Goal: Information Seeking & Learning: Learn about a topic

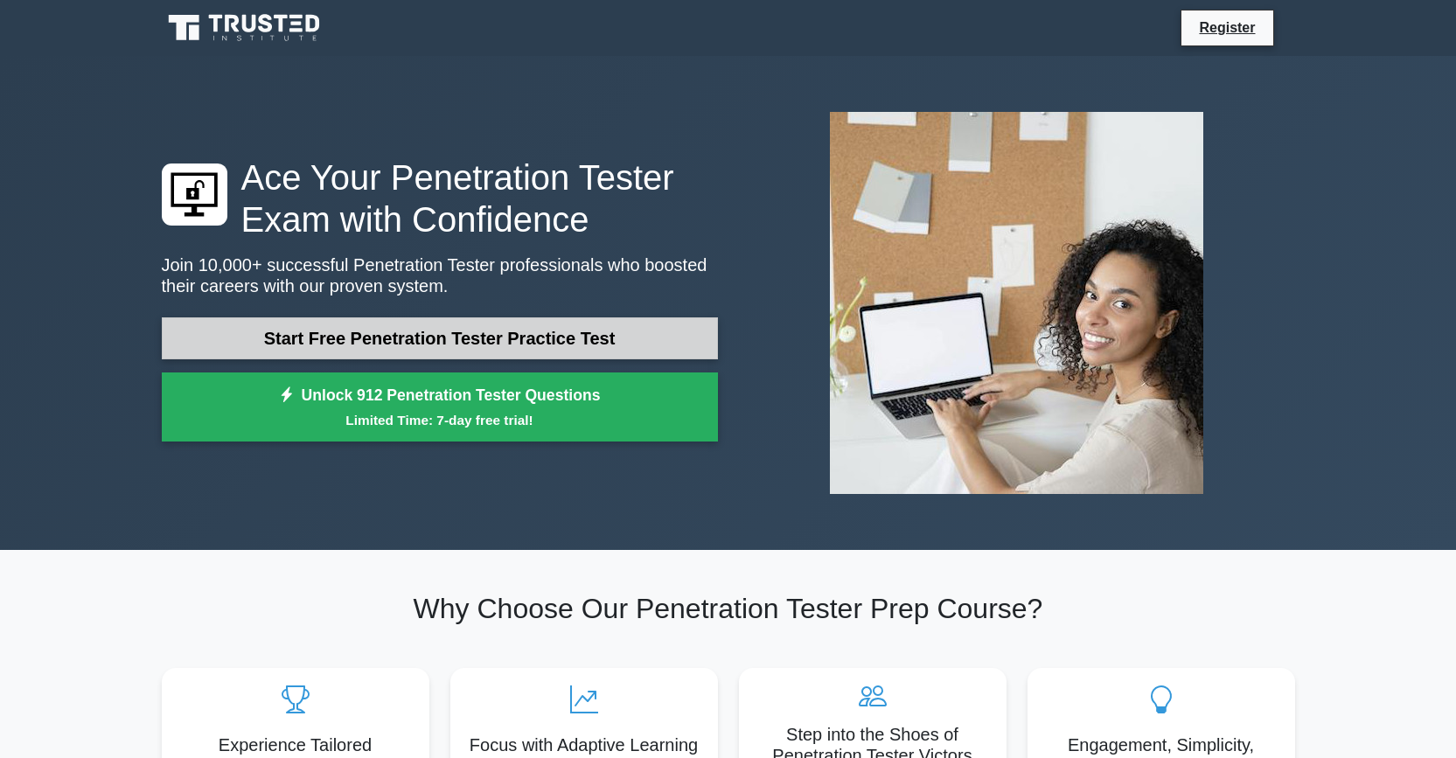
click at [425, 342] on link "Start Free Penetration Tester Practice Test" at bounding box center [440, 338] width 556 height 42
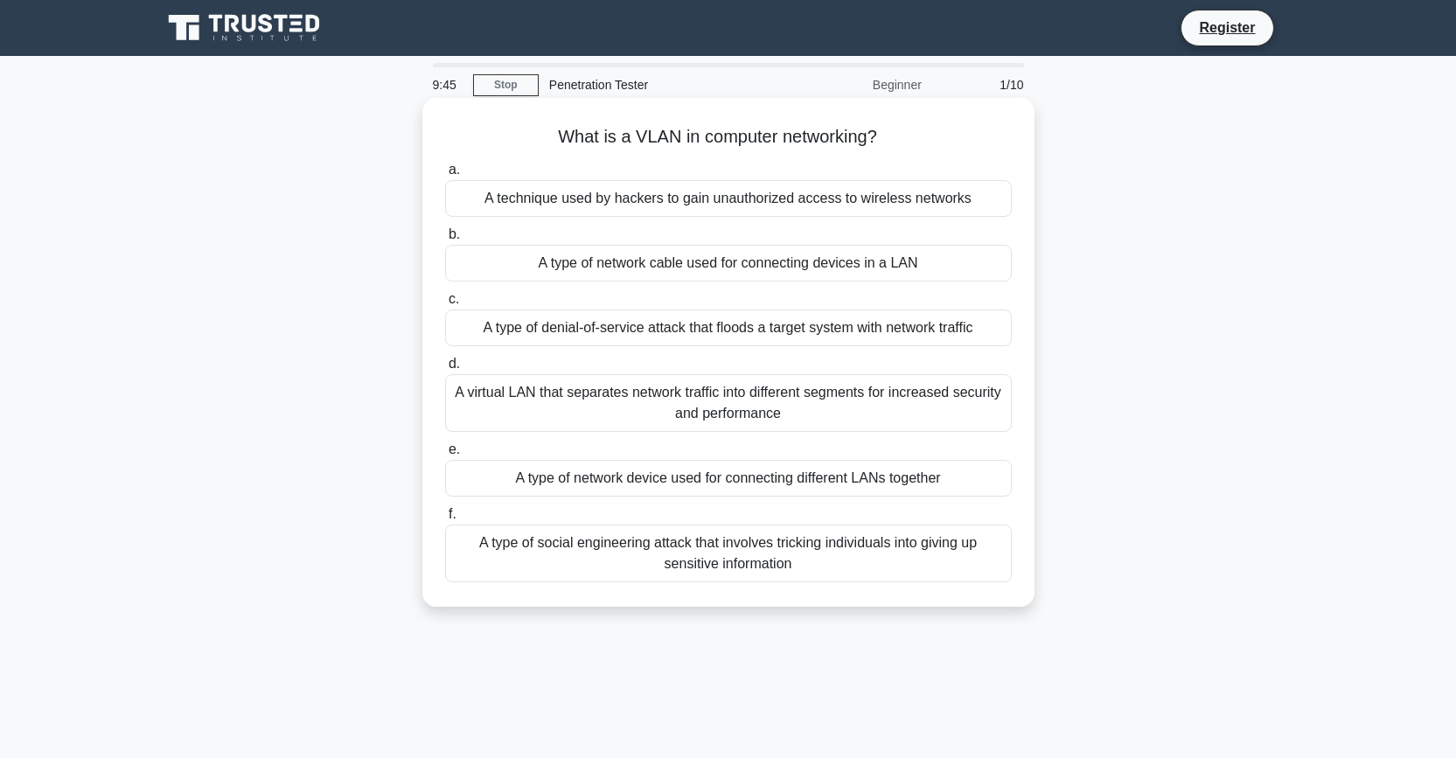
click at [627, 403] on div "A virtual LAN that separates network traffic into different segments for increa…" at bounding box center [728, 403] width 567 height 58
click at [445, 370] on input "d. A virtual LAN that separates network traffic into different segments for inc…" at bounding box center [445, 364] width 0 height 11
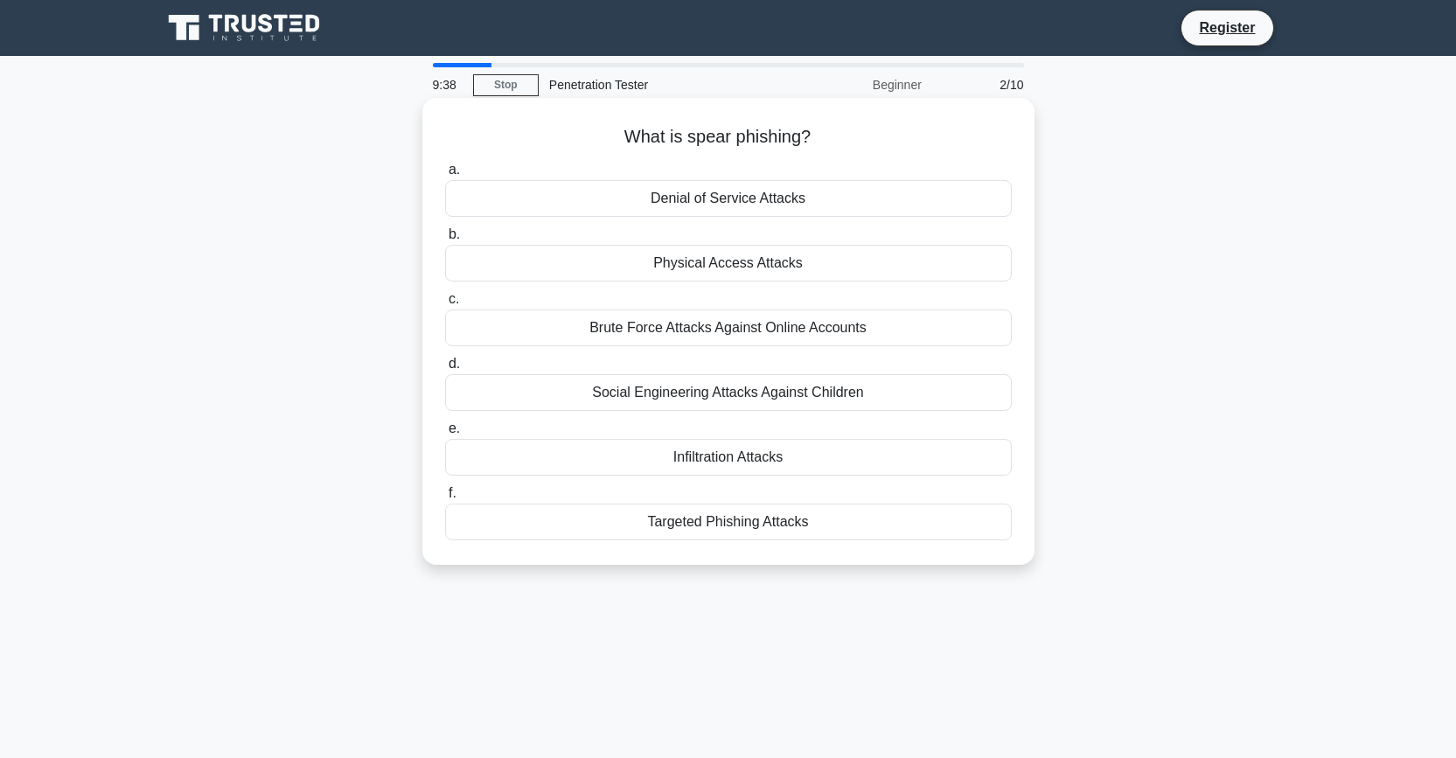
click at [602, 518] on div "Targeted Phishing Attacks" at bounding box center [728, 522] width 567 height 37
click at [445, 499] on input "f. Targeted Phishing Attacks" at bounding box center [445, 493] width 0 height 11
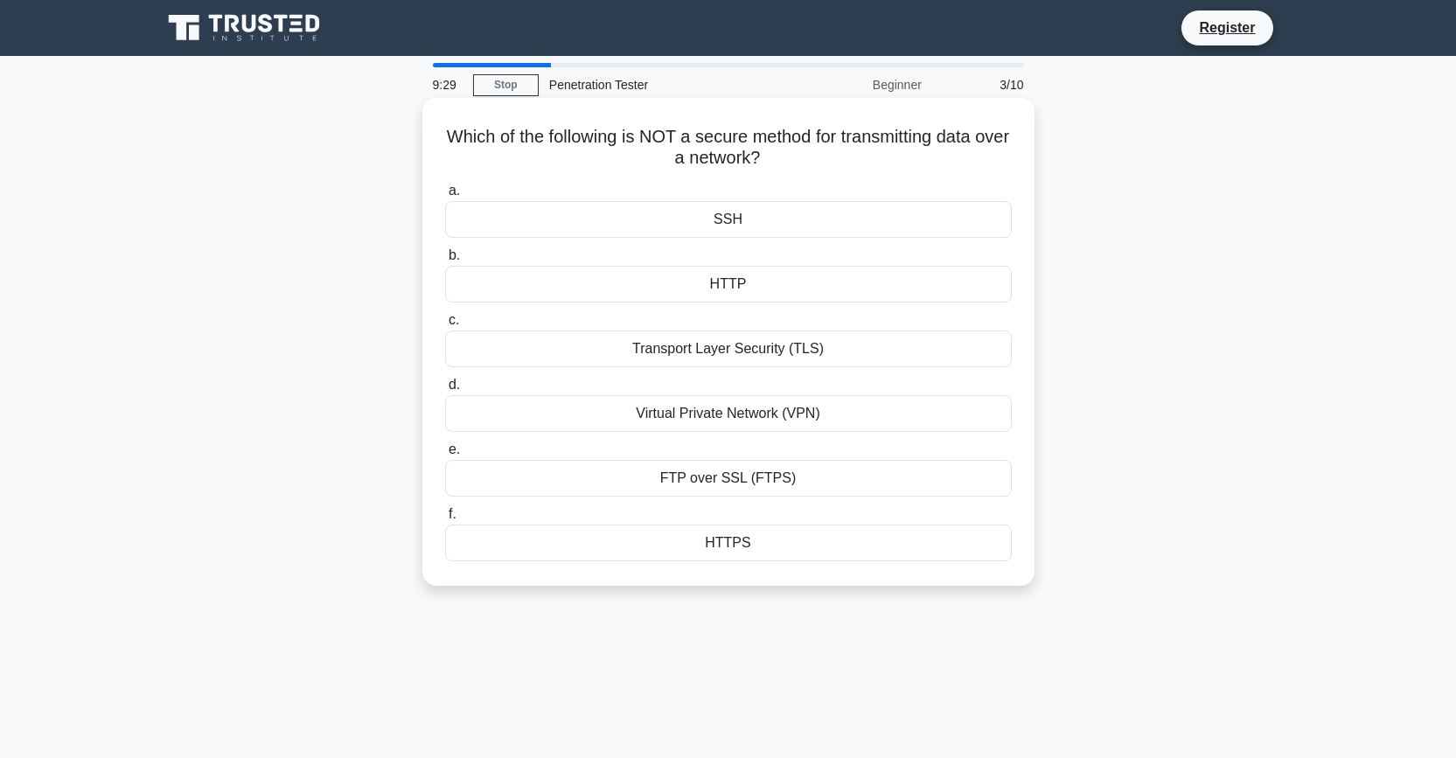
click at [788, 280] on div "HTTP" at bounding box center [728, 284] width 567 height 37
click at [445, 261] on input "b. HTTP" at bounding box center [445, 255] width 0 height 11
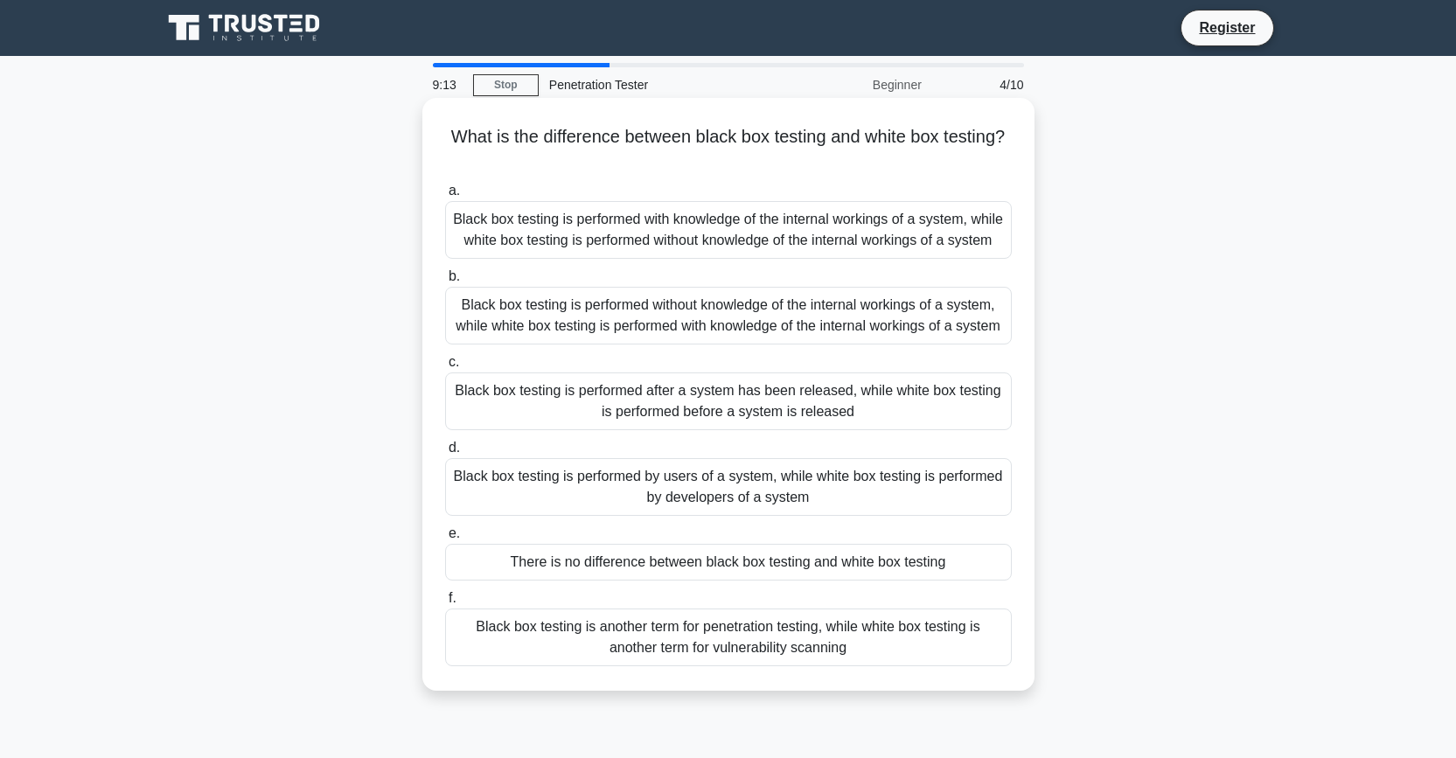
click at [658, 335] on div "Black box testing is performed without knowledge of the internal workings of a …" at bounding box center [728, 316] width 567 height 58
click at [445, 282] on input "b. Black box testing is performed without knowledge of the internal workings of…" at bounding box center [445, 276] width 0 height 11
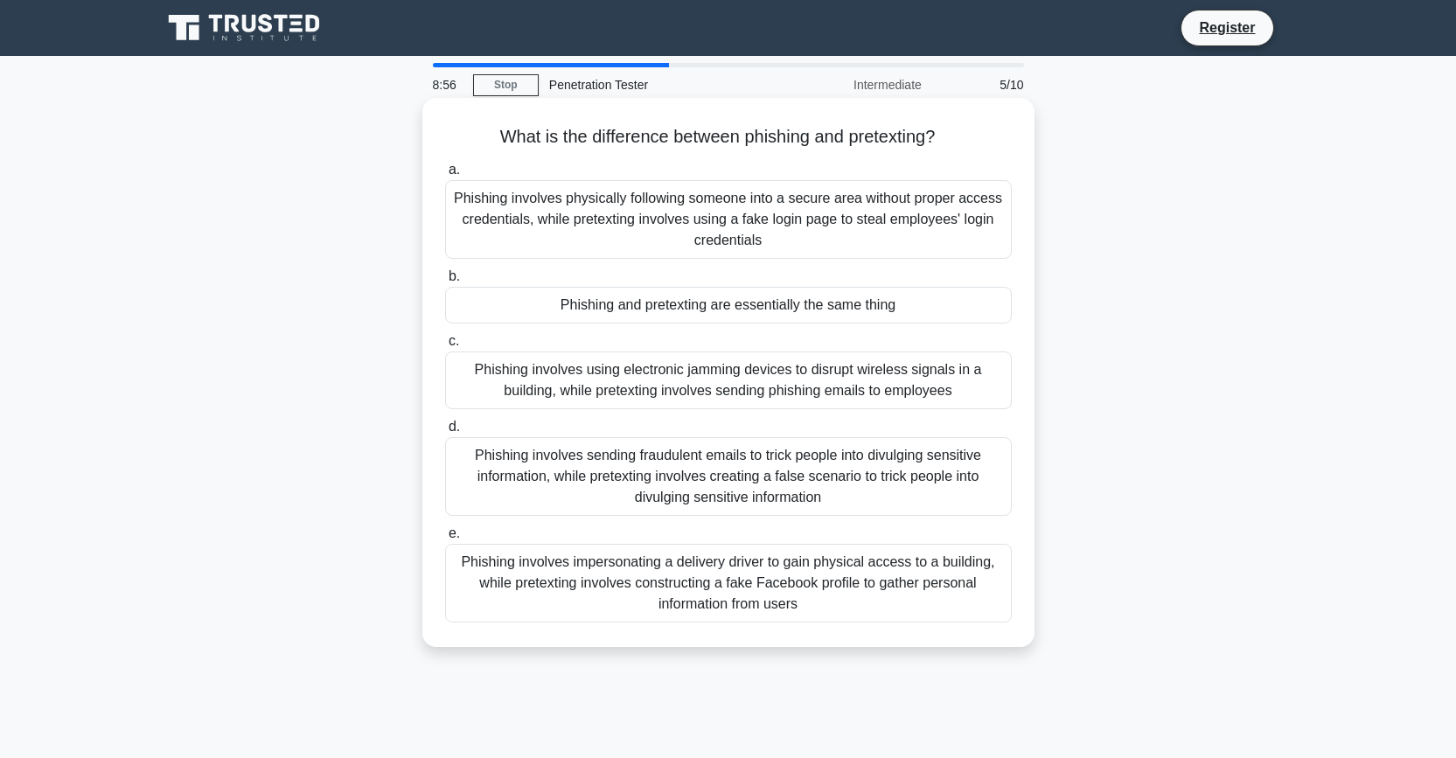
click at [563, 492] on div "Phishing involves sending fraudulent emails to trick people into divulging sens…" at bounding box center [728, 476] width 567 height 79
click at [445, 433] on input "d. Phishing involves sending fraudulent emails to trick people into divulging s…" at bounding box center [445, 426] width 0 height 11
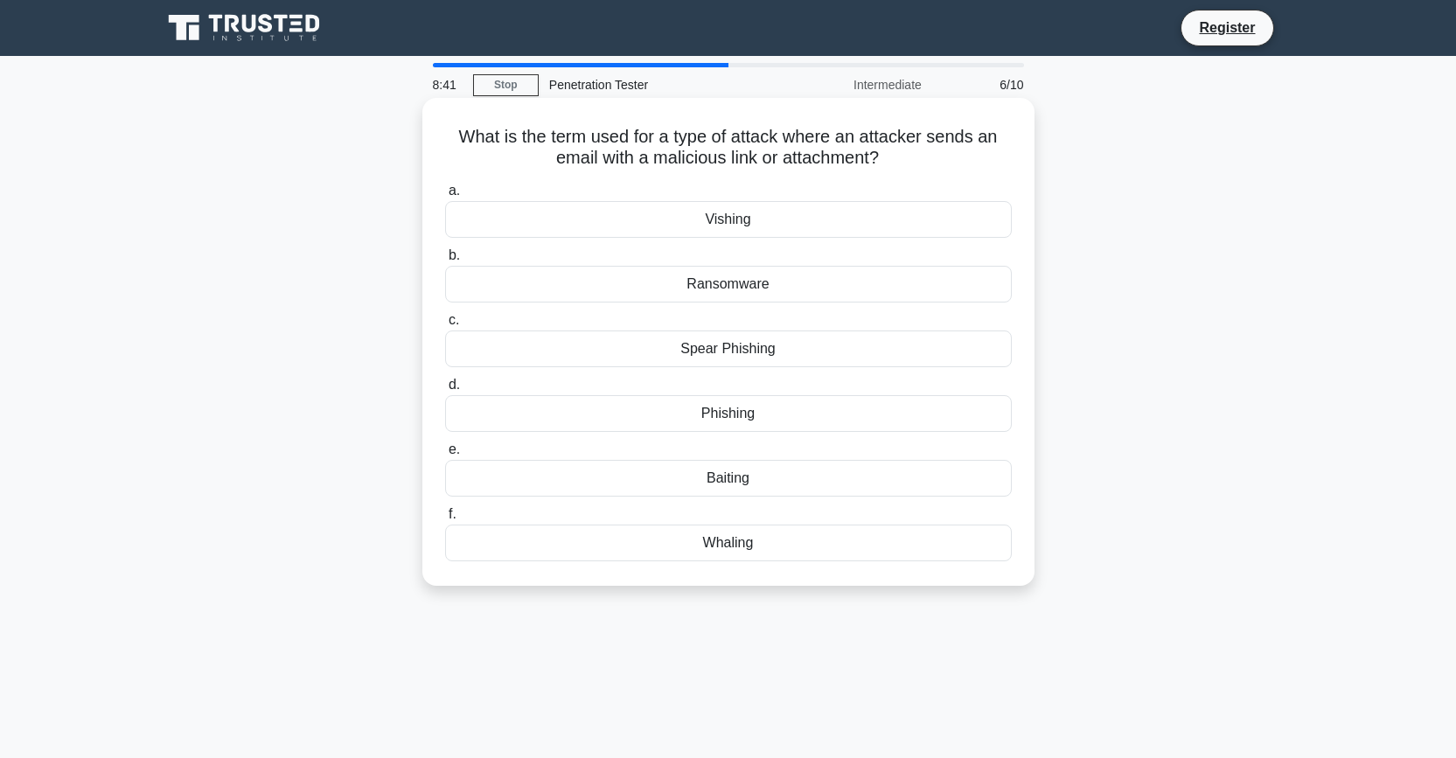
click at [647, 408] on div "Phishing" at bounding box center [728, 413] width 567 height 37
click at [445, 391] on input "d. Phishing" at bounding box center [445, 385] width 0 height 11
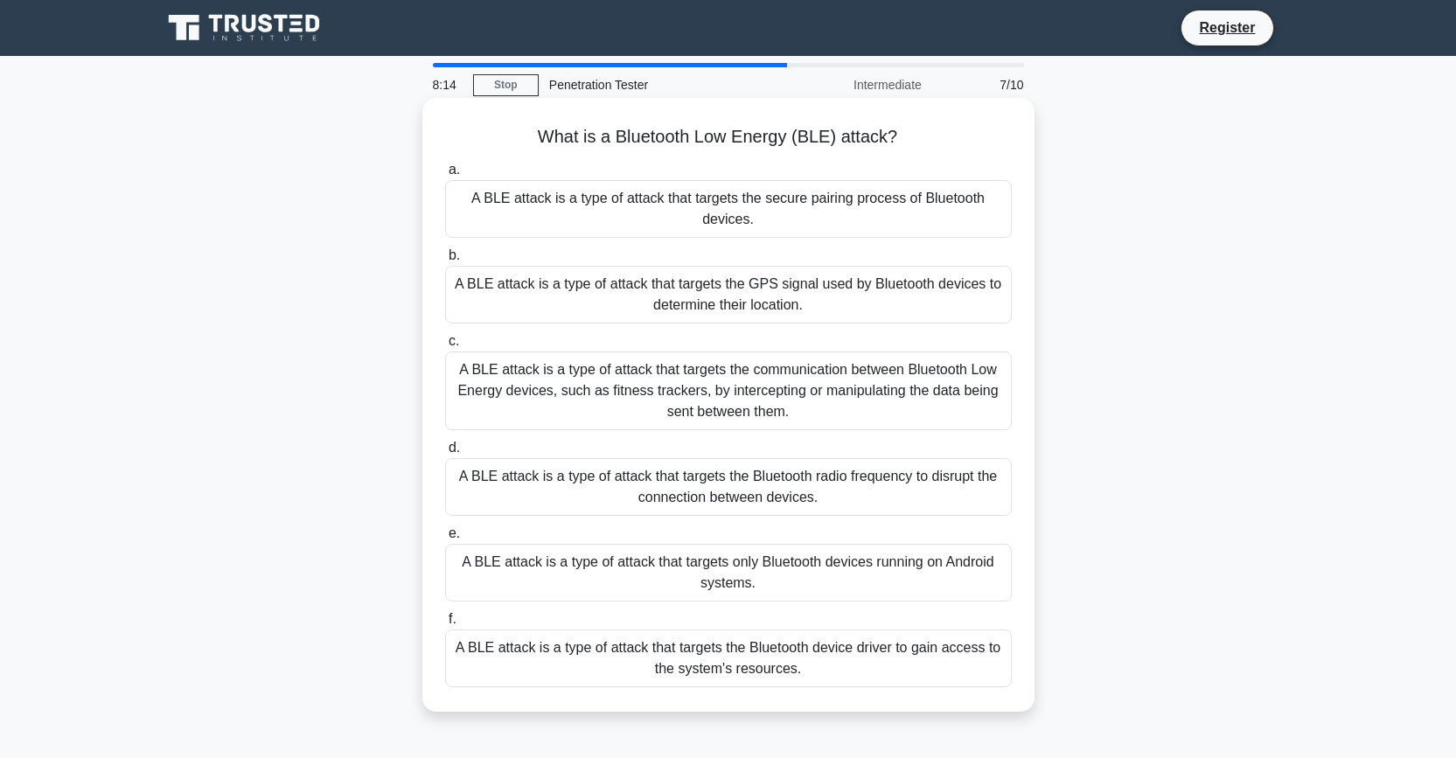
click at [595, 414] on div "A BLE attack is a type of attack that targets the communication between Bluetoo…" at bounding box center [728, 391] width 567 height 79
click at [445, 347] on input "c. A BLE attack is a type of attack that targets the communication between Blue…" at bounding box center [445, 341] width 0 height 11
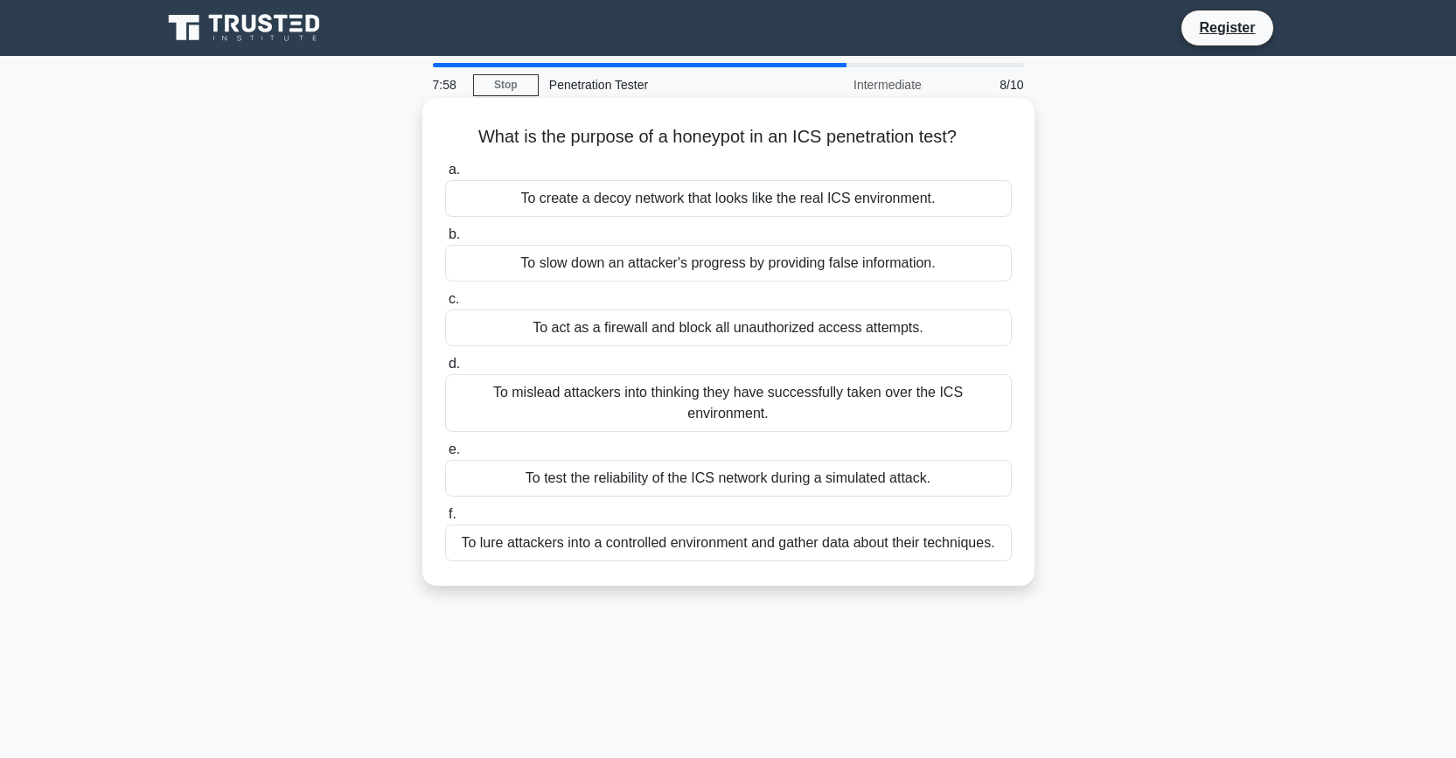
click at [763, 541] on div "To lure attackers into a controlled environment and gather data about their tec…" at bounding box center [728, 543] width 567 height 37
click at [445, 520] on input "f. To lure attackers into a controlled environment and gather data about their …" at bounding box center [445, 514] width 0 height 11
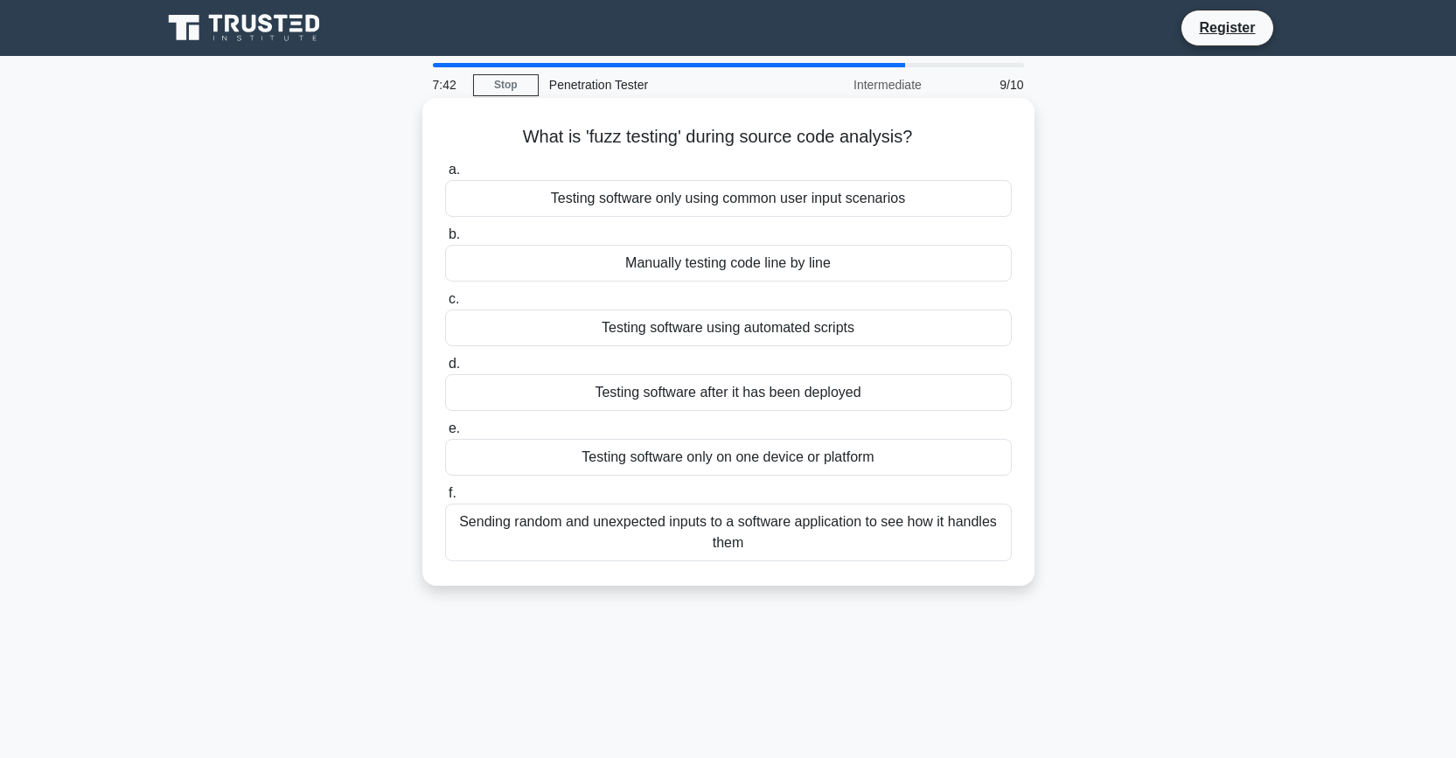
click at [617, 537] on div "Sending random and unexpected inputs to a software application to see how it ha…" at bounding box center [728, 533] width 567 height 58
click at [445, 499] on input "f. Sending random and unexpected inputs to a software application to see how it…" at bounding box center [445, 493] width 0 height 11
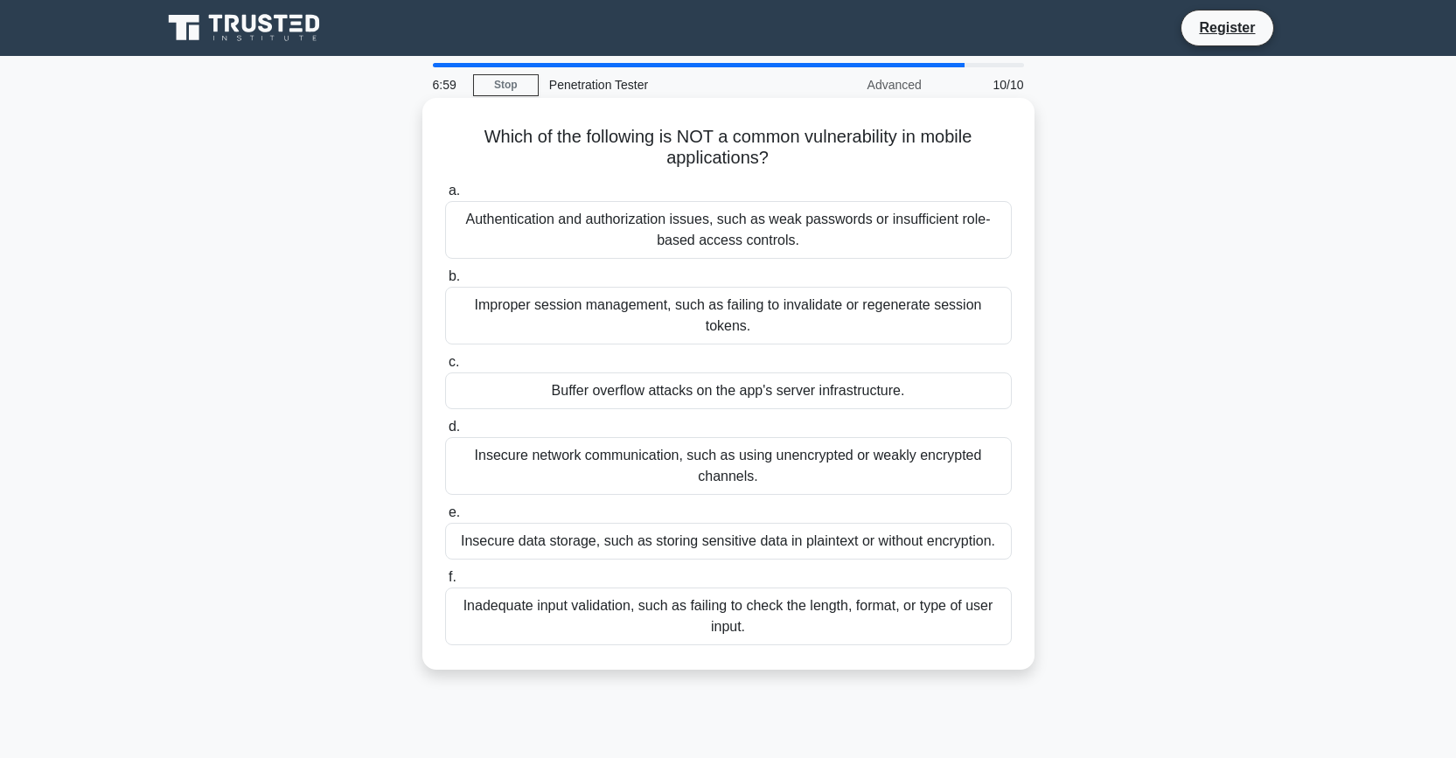
click at [597, 239] on div "Authentication and authorization issues, such as weak passwords or insufficient…" at bounding box center [728, 230] width 567 height 58
click at [445, 197] on input "a. Authentication and authorization issues, such as weak passwords or insuffici…" at bounding box center [445, 190] width 0 height 11
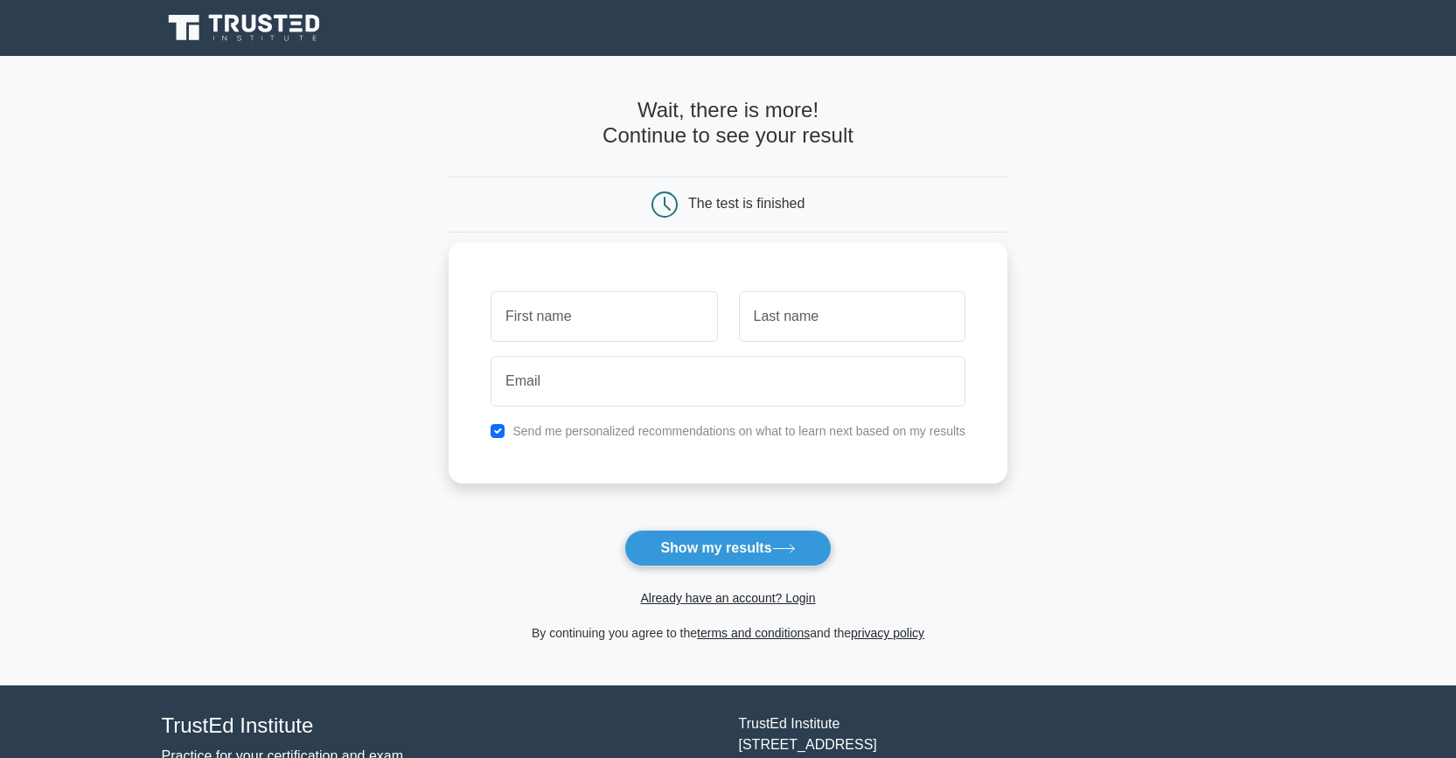
click at [490, 430] on div "Send me personalized recommendations on what to learn next based on my results" at bounding box center [728, 431] width 496 height 21
click at [484, 440] on div "Send me personalized recommendations on what to learn next based on my results" at bounding box center [728, 431] width 496 height 21
click at [491, 427] on input "checkbox" at bounding box center [498, 431] width 14 height 14
checkbox input "false"
click at [644, 322] on input "text" at bounding box center [604, 316] width 226 height 51
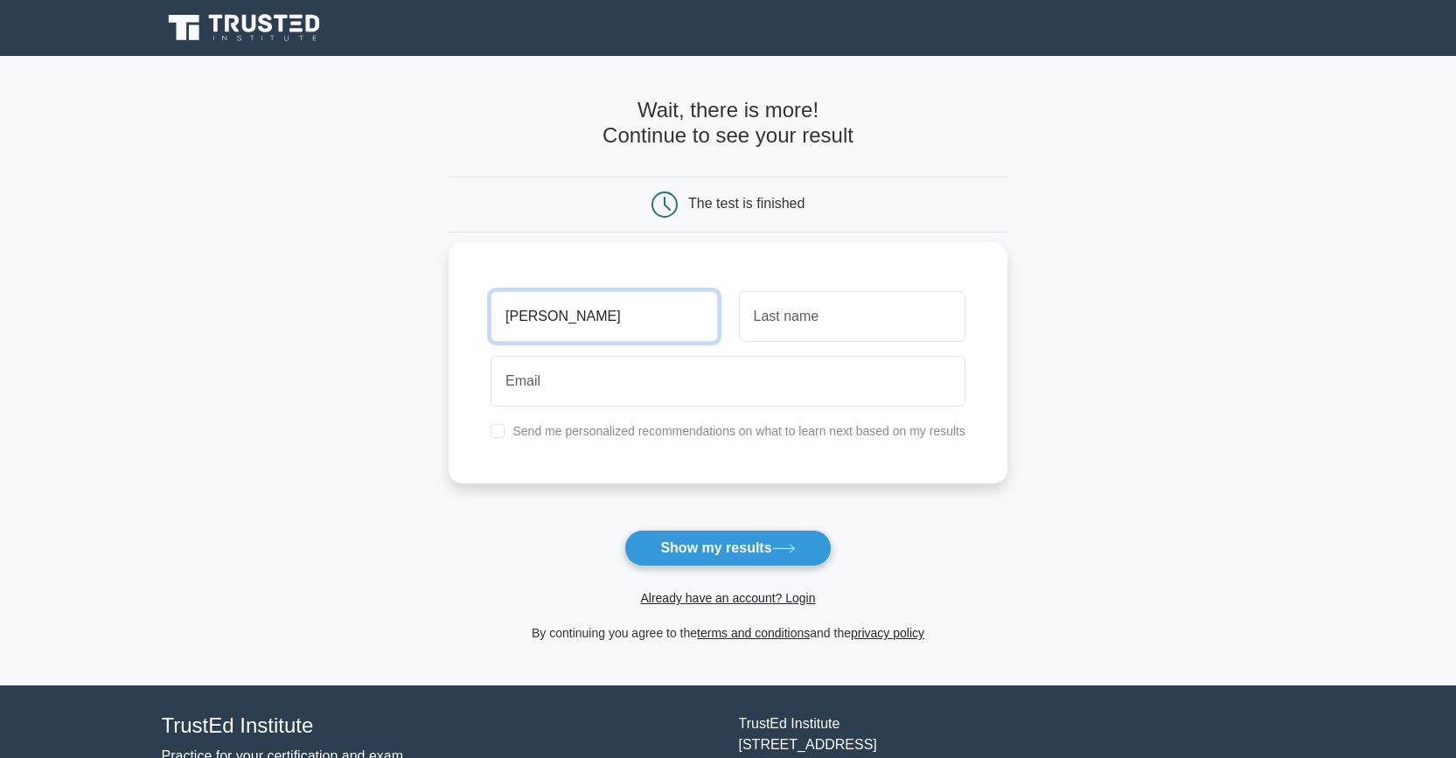
type input "alexander"
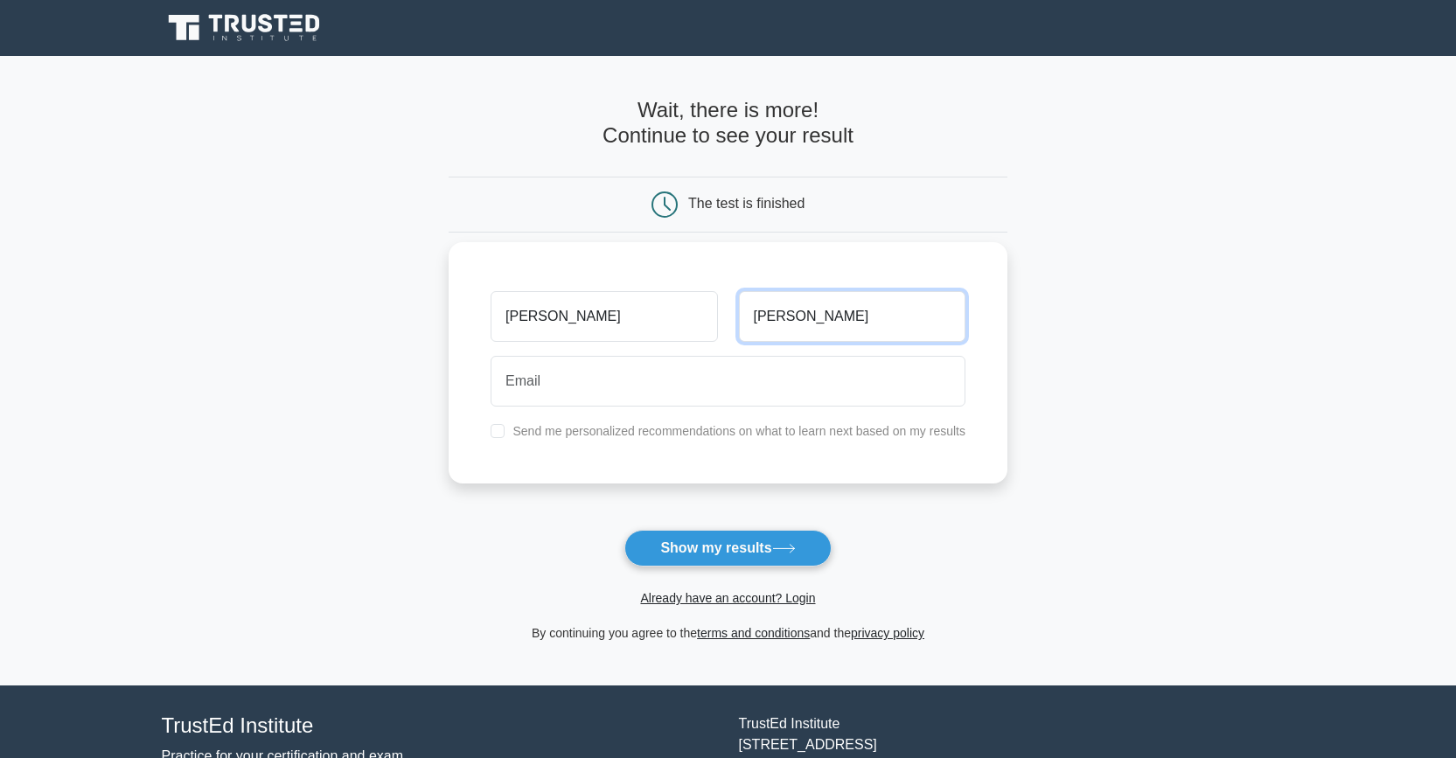
type input "hoffman"
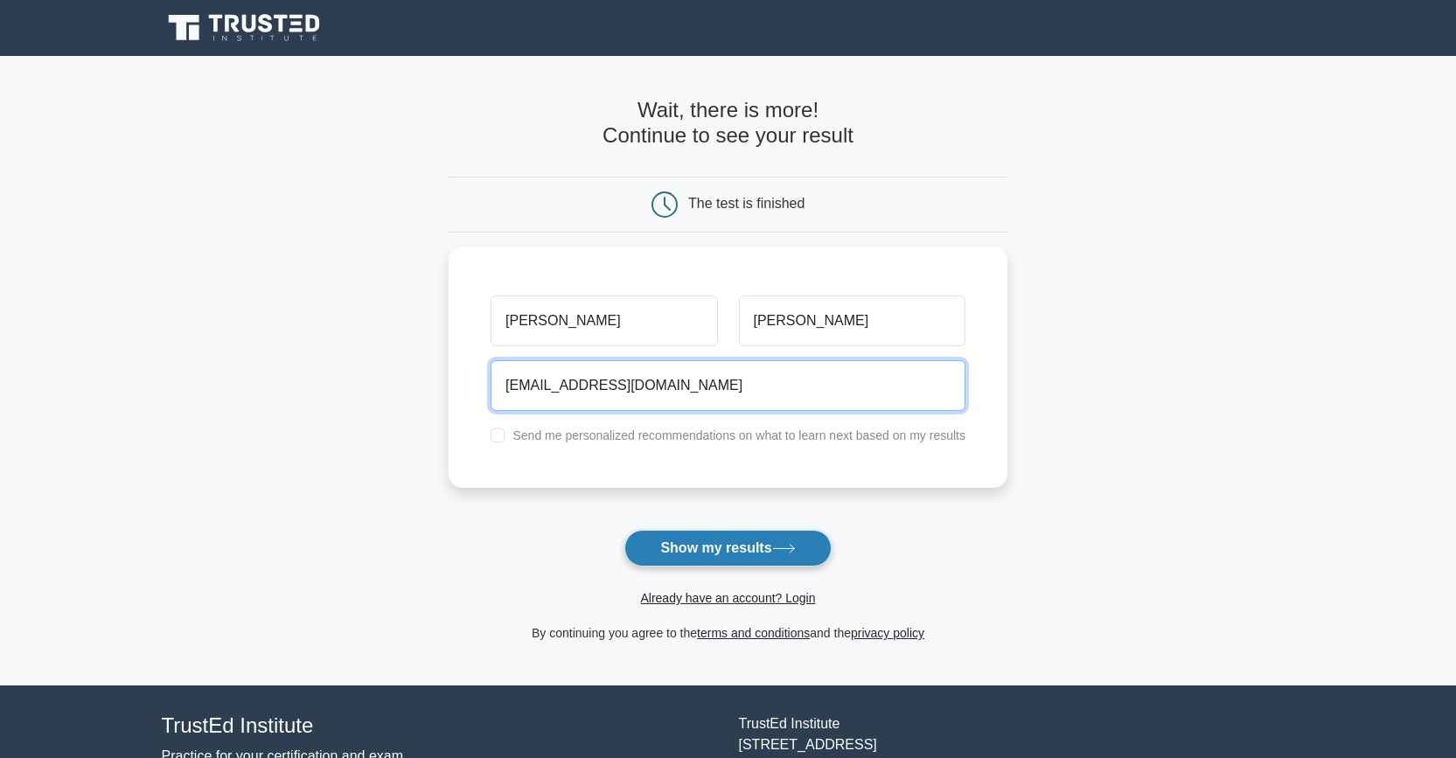
type input "musicsamuri@hotmail.com"
click at [739, 547] on button "Show my results" at bounding box center [727, 548] width 206 height 37
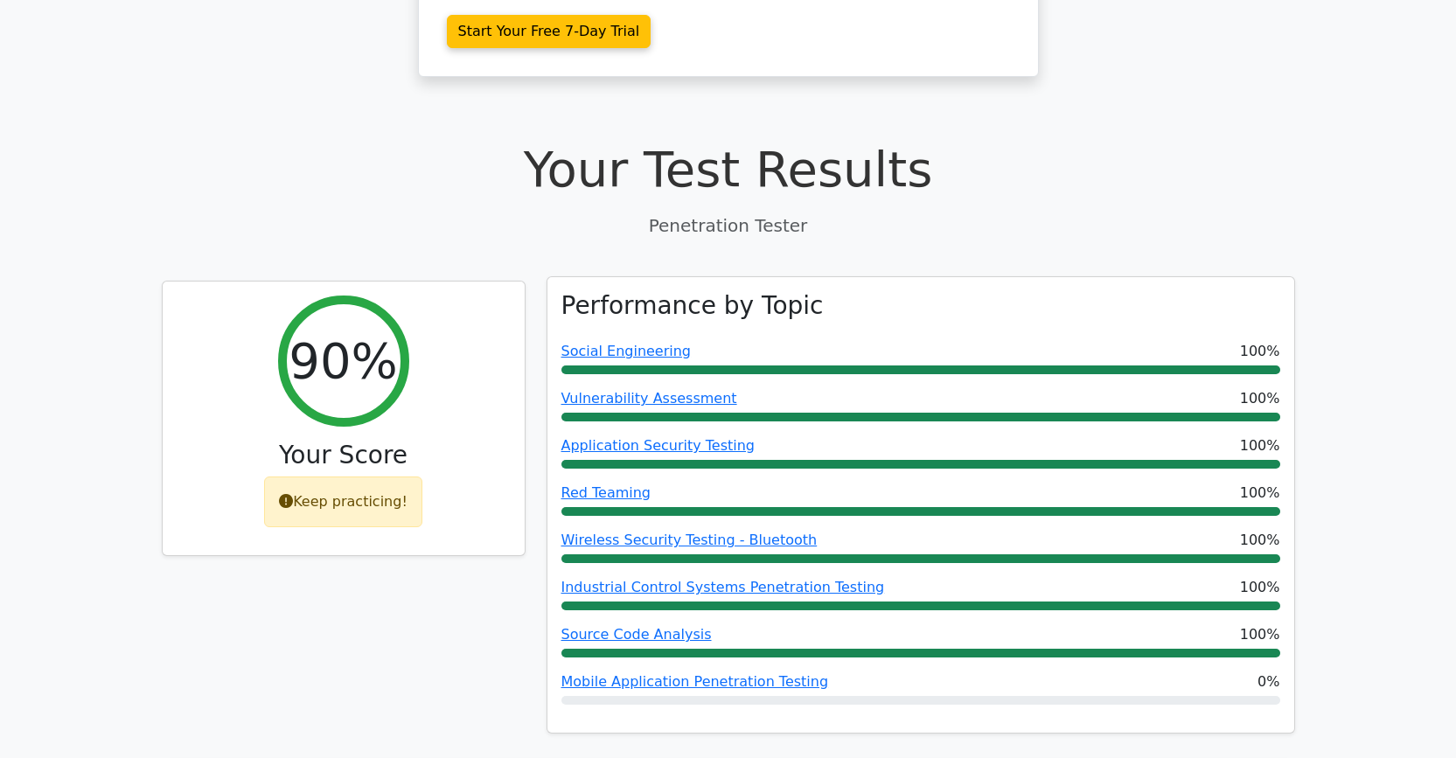
scroll to position [653, 0]
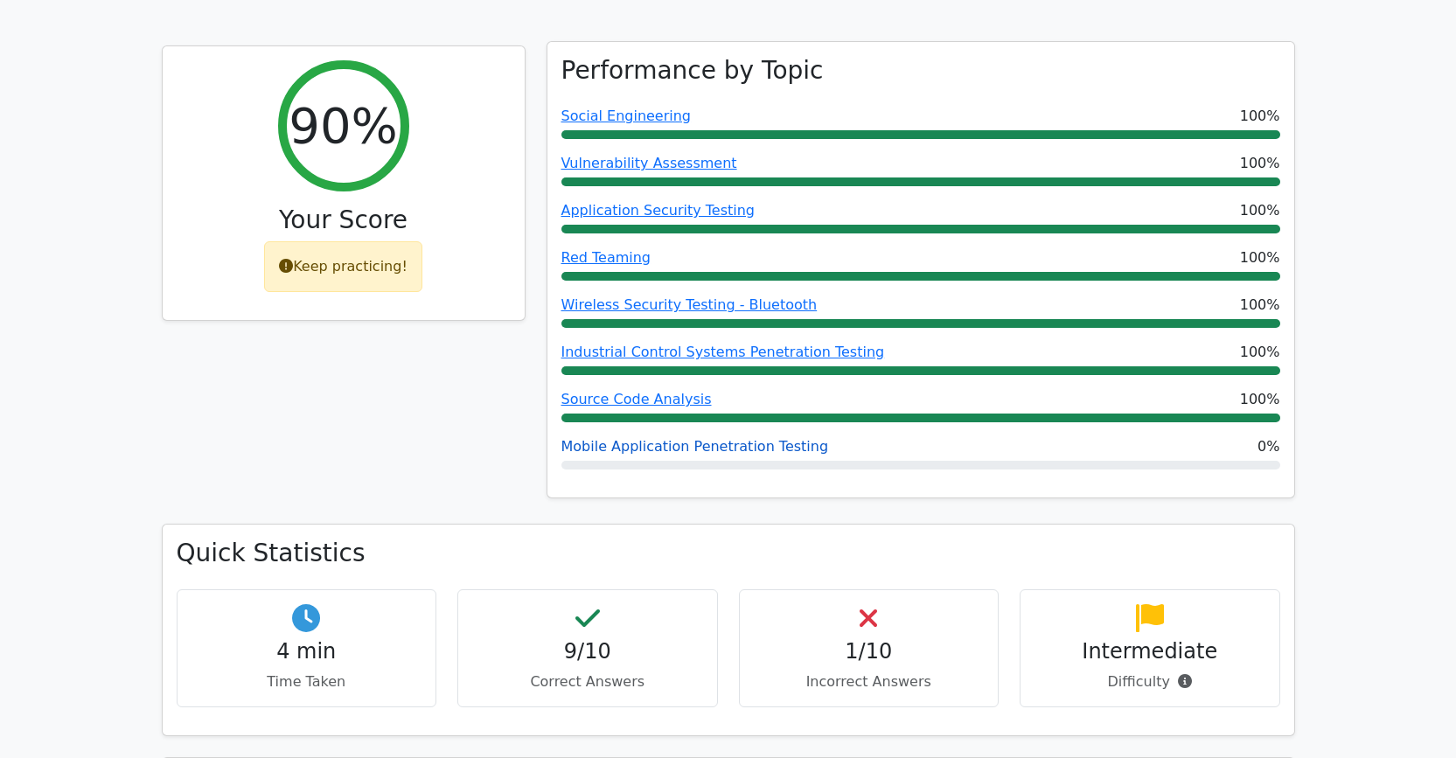
click at [699, 447] on link "Mobile Application Penetration Testing" at bounding box center [695, 446] width 268 height 17
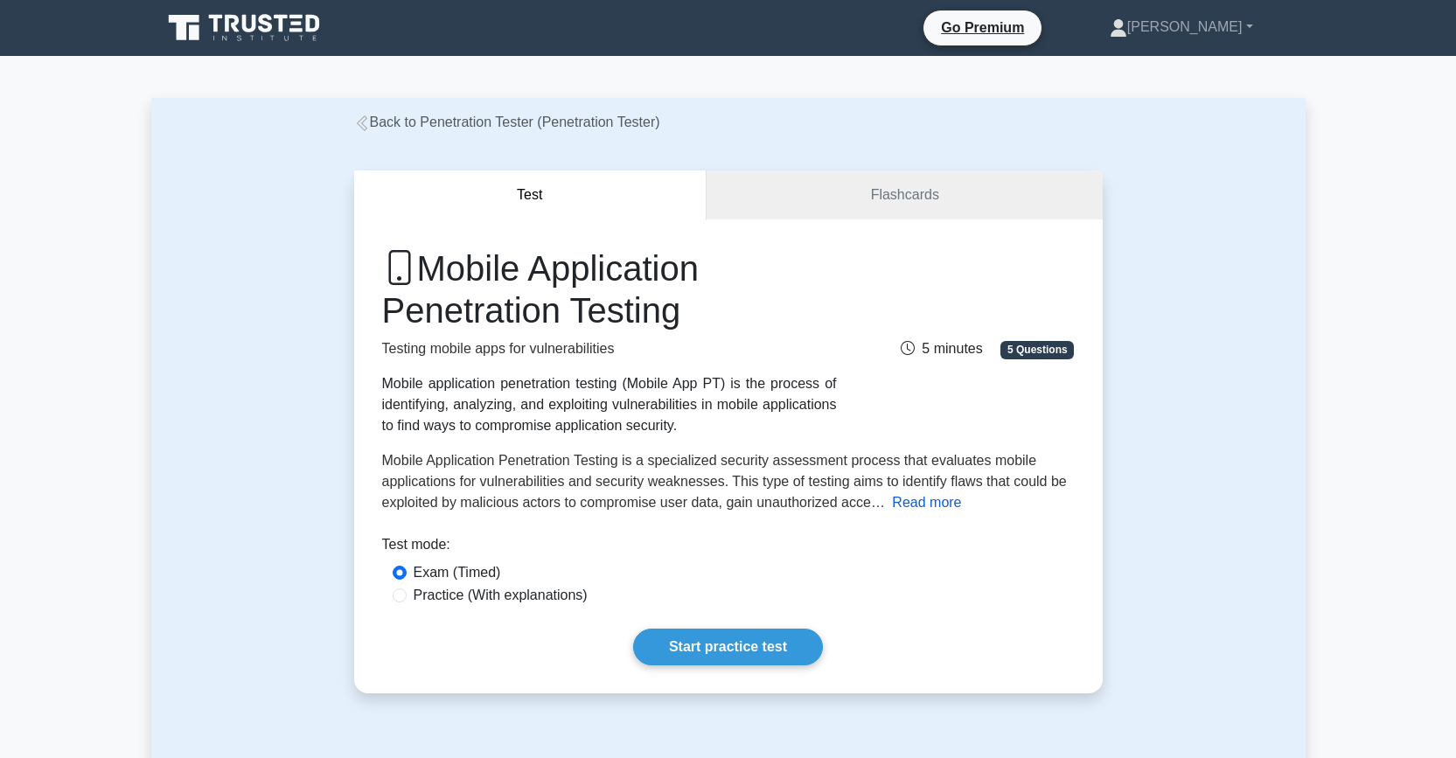
click at [961, 500] on button "Read more" at bounding box center [926, 502] width 69 height 21
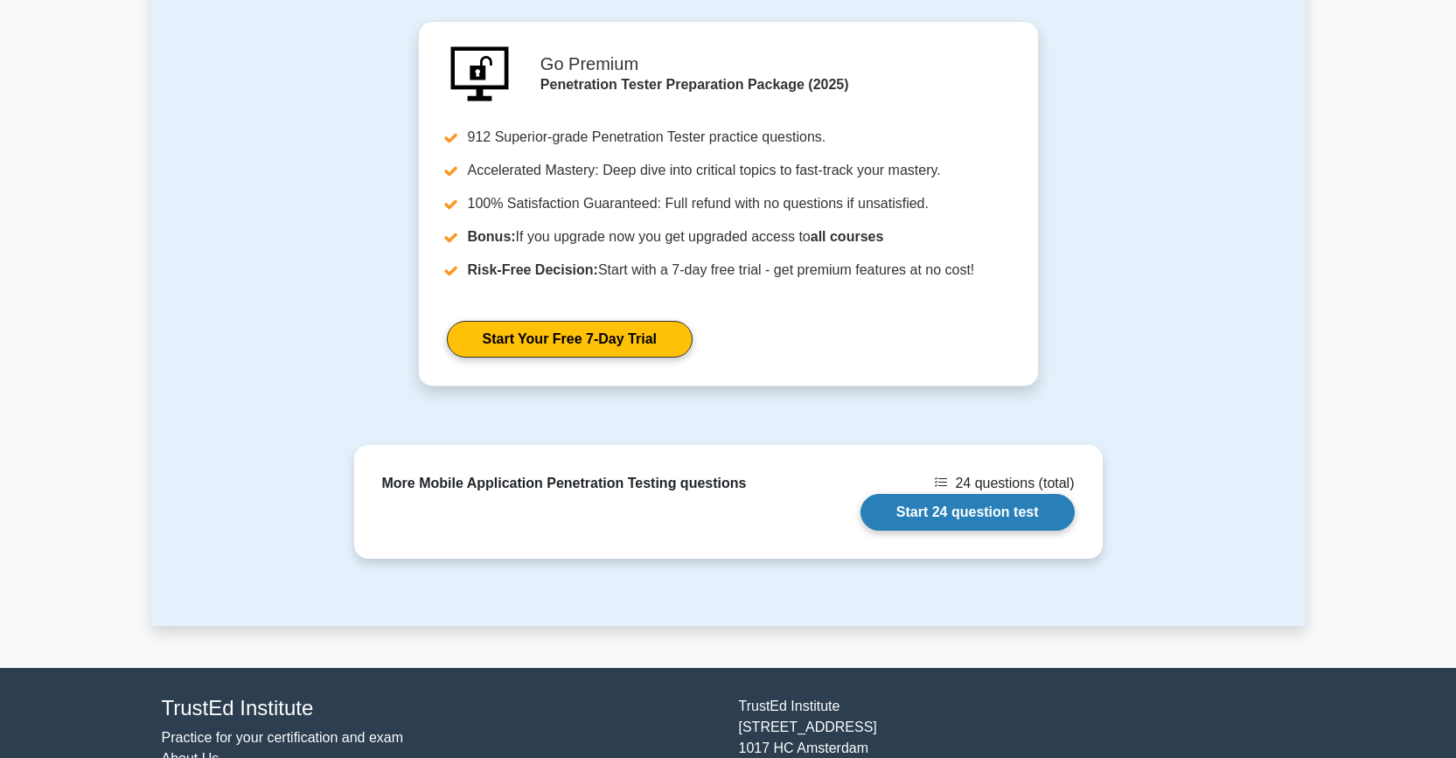
scroll to position [2316, 0]
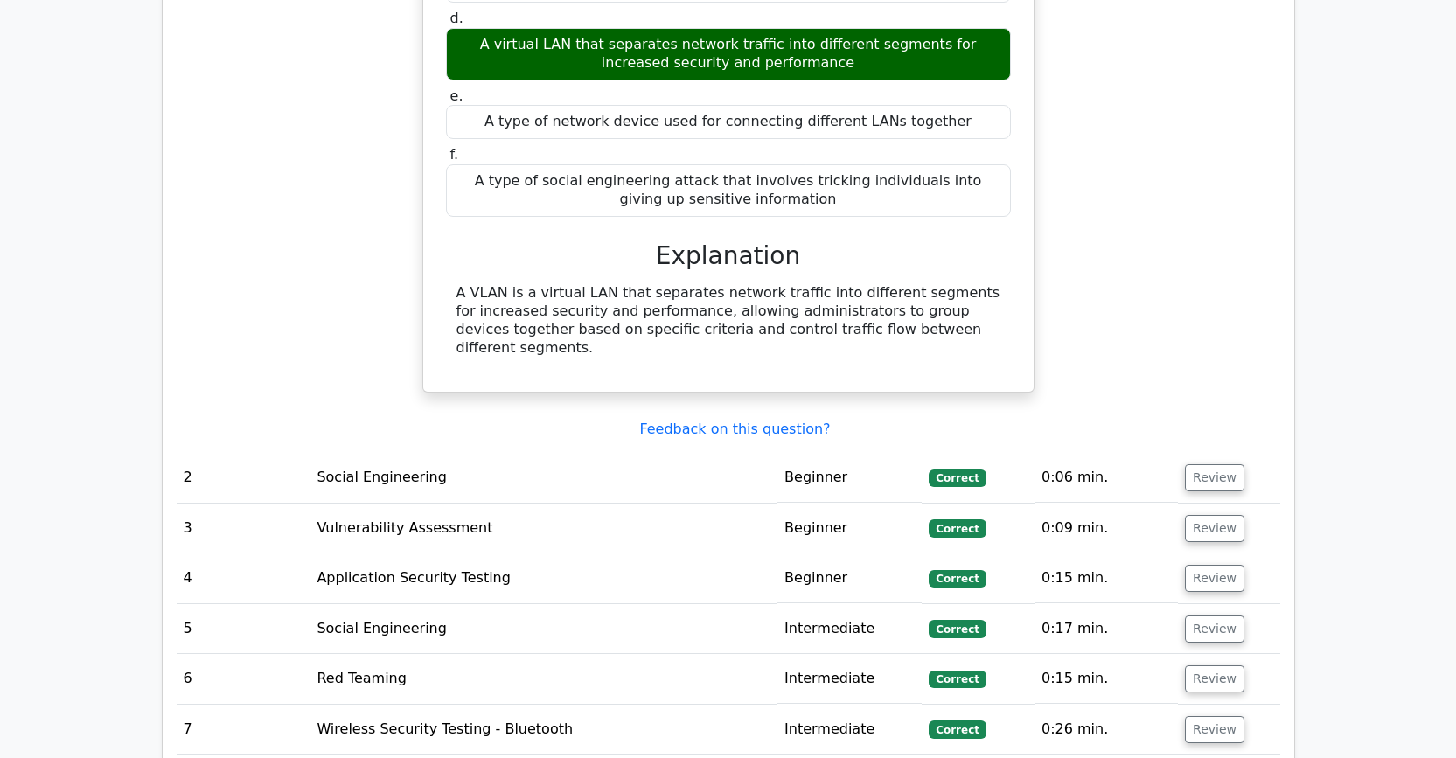
scroll to position [2315, 0]
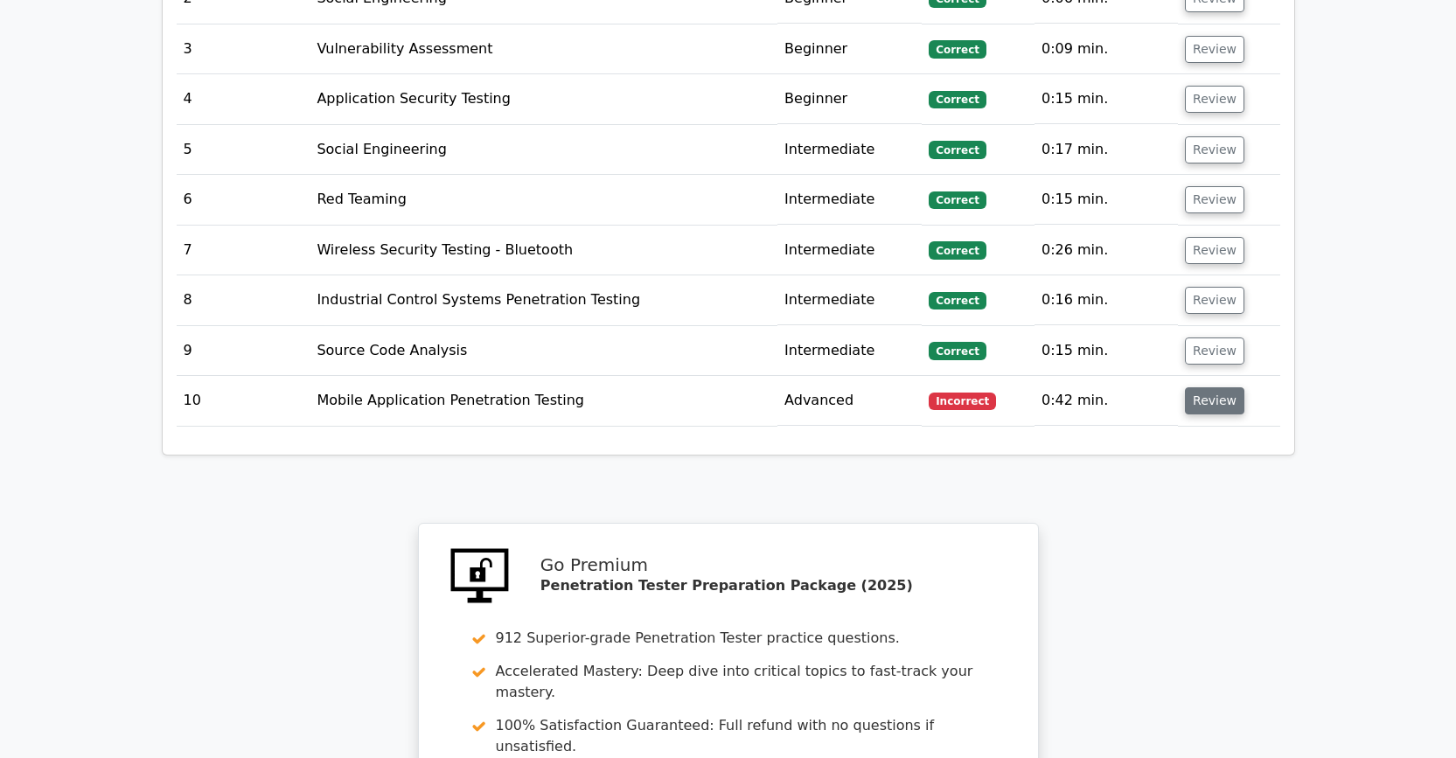
click at [1222, 407] on button "Review" at bounding box center [1214, 400] width 59 height 27
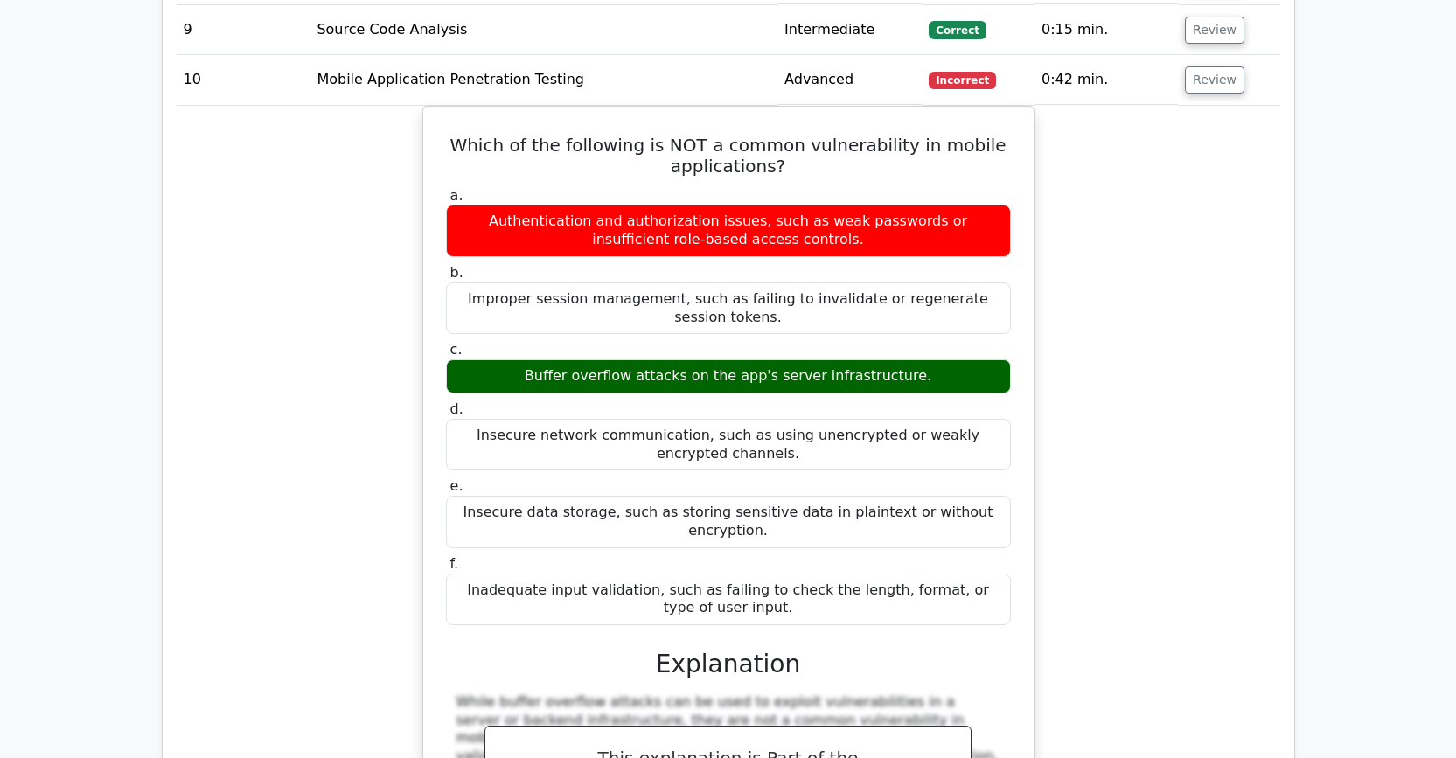
scroll to position [2913, 0]
